Goal: Use online tool/utility: Utilize a website feature to perform a specific function

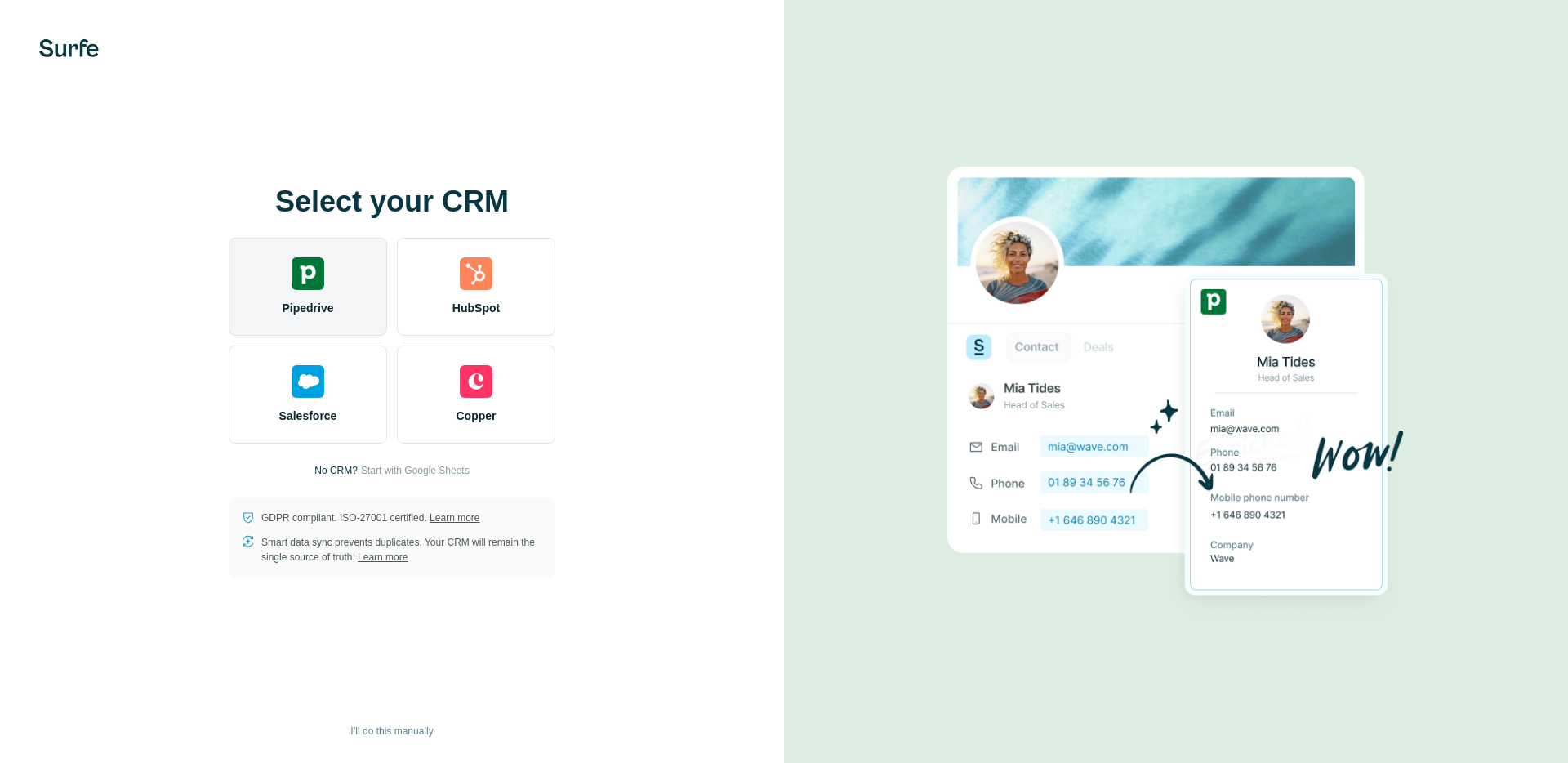
click at [323, 292] on div "Pipedrive" at bounding box center [307, 286] width 158 height 98
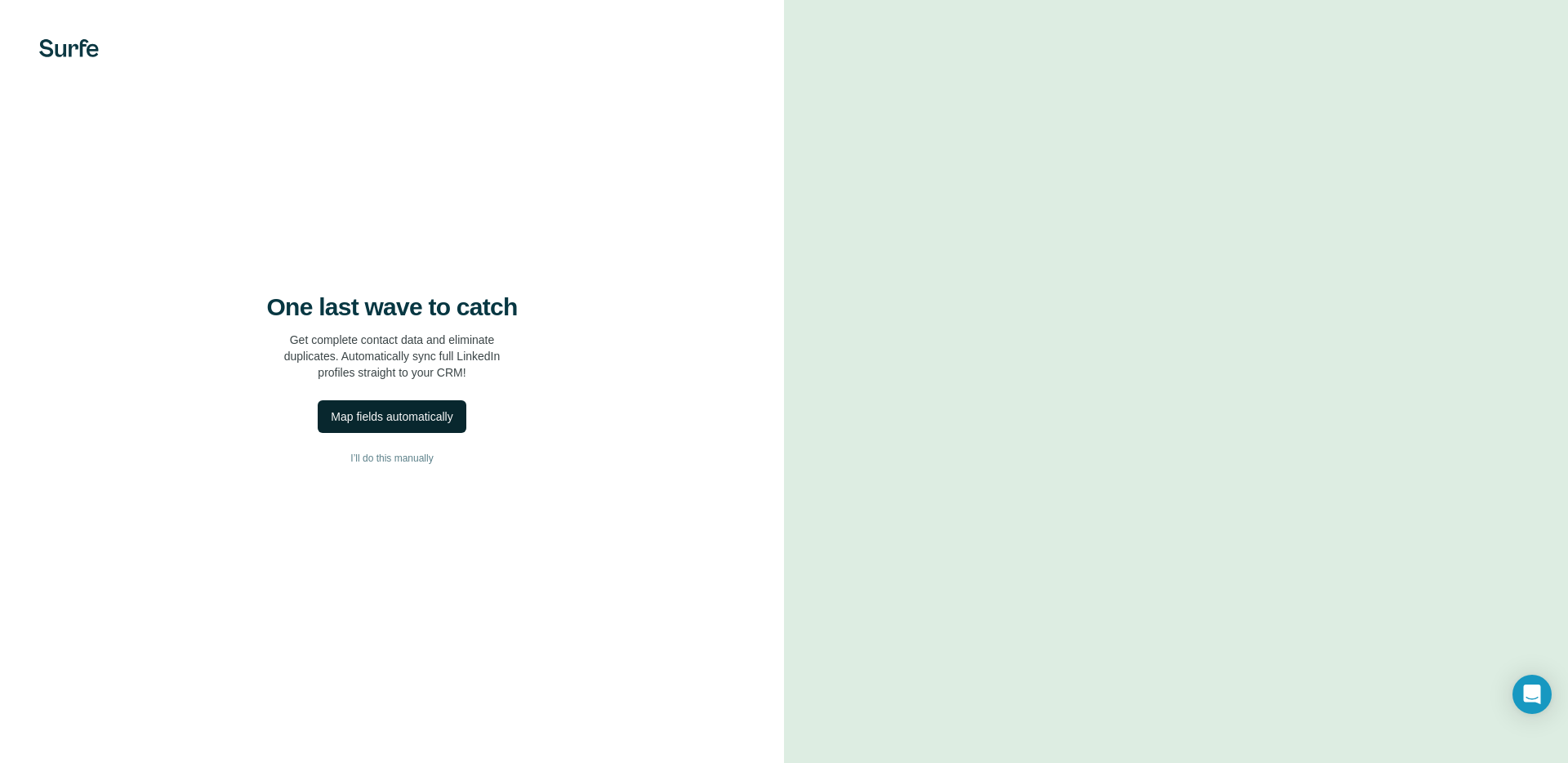
click at [421, 416] on div "Map fields automatically" at bounding box center [391, 416] width 121 height 16
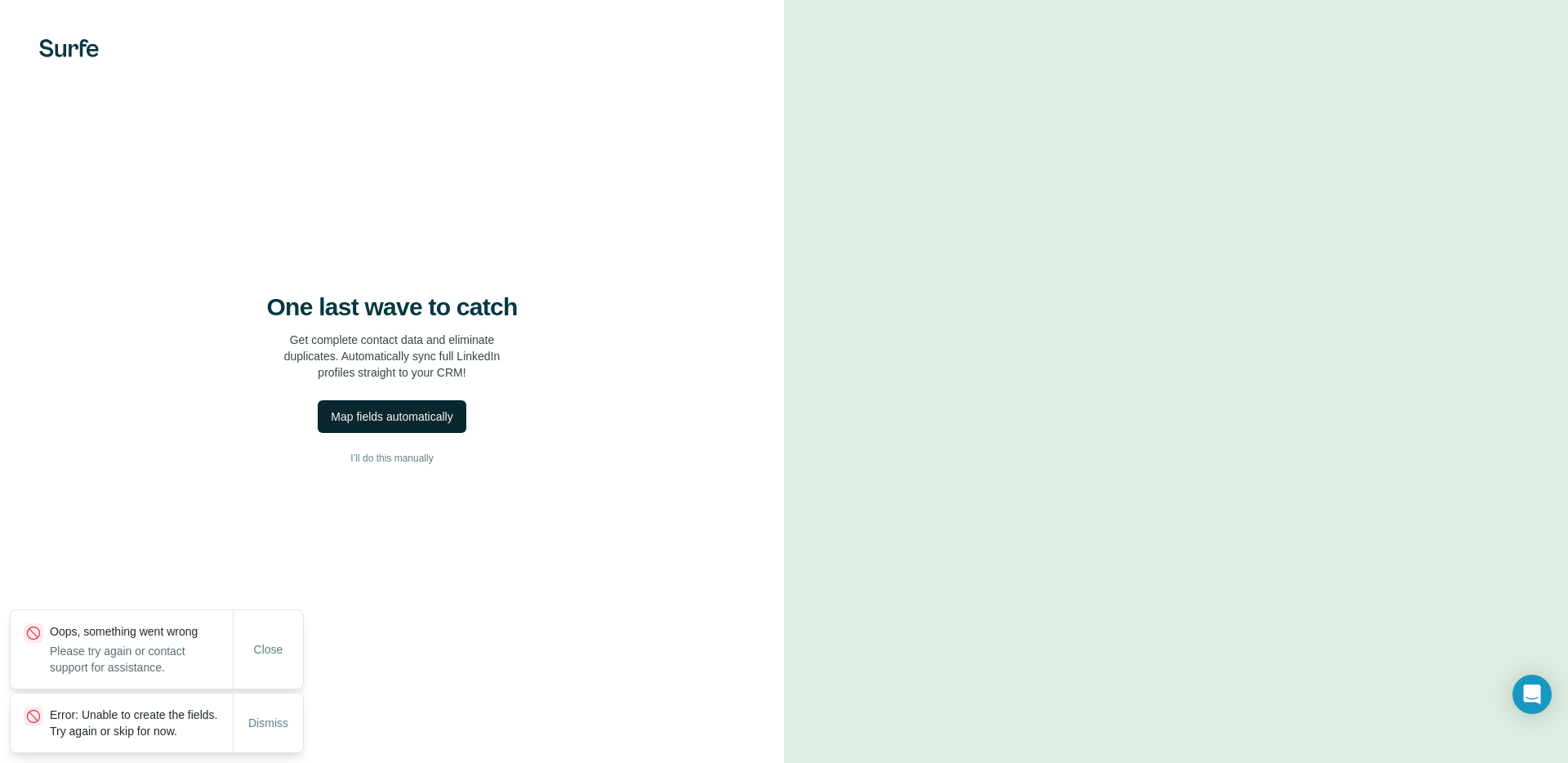
click at [429, 413] on div "Map fields automatically" at bounding box center [391, 416] width 121 height 16
click at [268, 715] on span "Dismiss" at bounding box center [268, 722] width 40 height 16
click at [272, 719] on span "Close" at bounding box center [269, 713] width 29 height 16
